Goal: Task Accomplishment & Management: Use online tool/utility

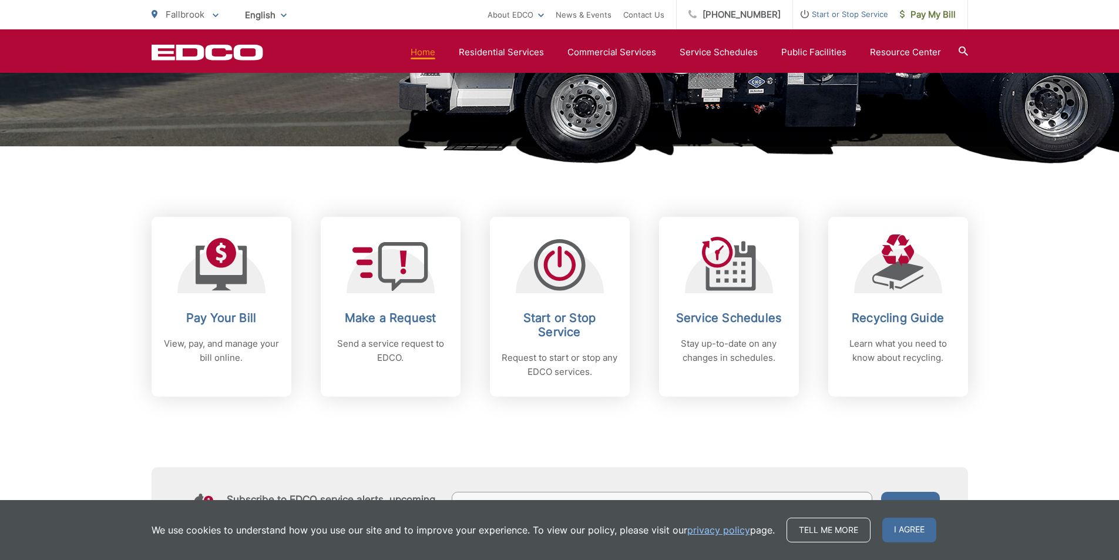
scroll to position [372, 0]
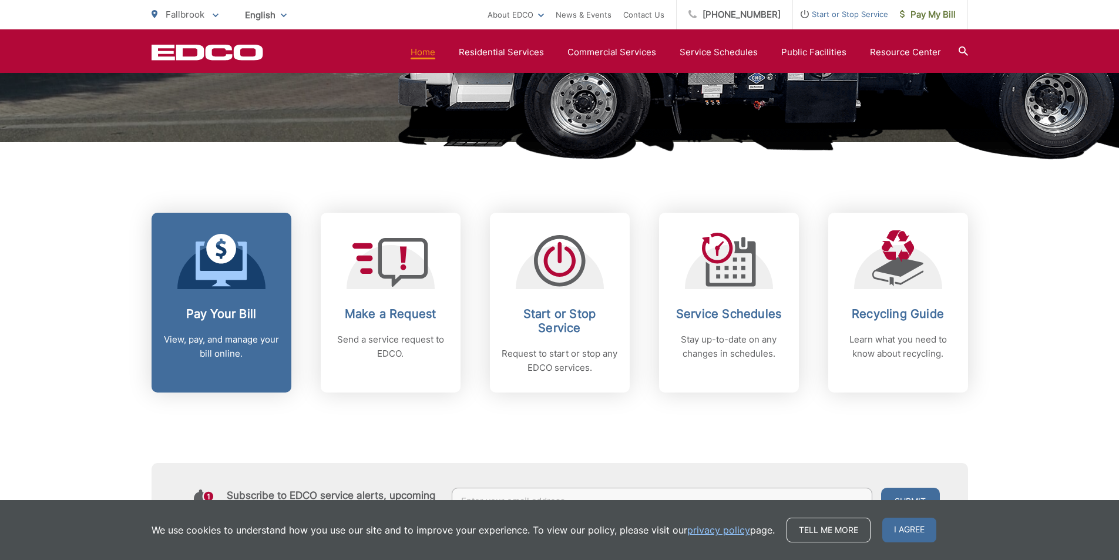
click at [238, 305] on link "Pay Your Bill View, pay, and manage your bill online." at bounding box center [222, 303] width 140 height 180
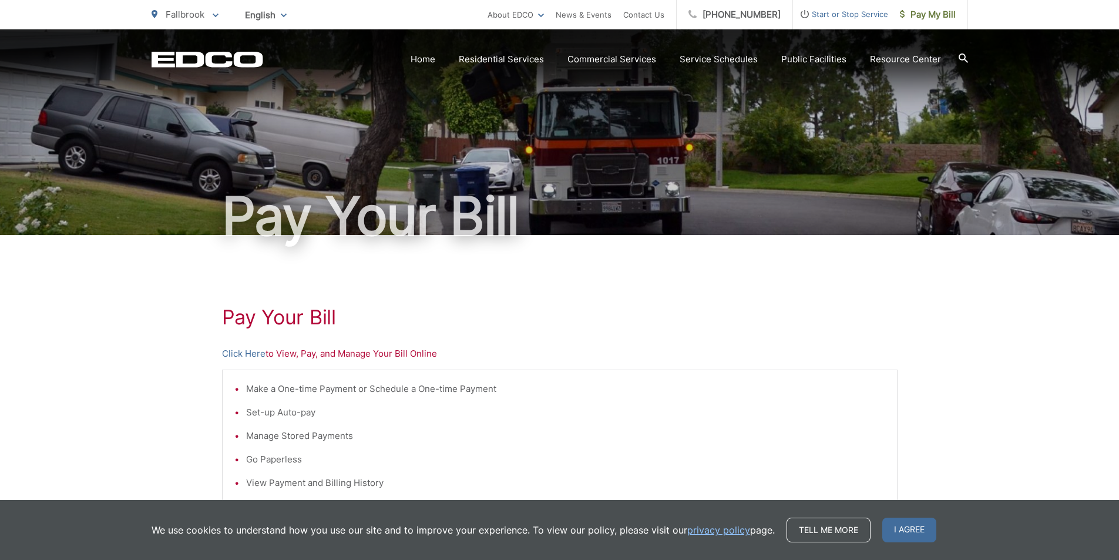
click at [302, 359] on p "Click Here to View, Pay, and Manage Your Bill Online" at bounding box center [559, 353] width 675 height 14
click at [243, 354] on link "Click Here" at bounding box center [243, 353] width 43 height 14
